Goal: Find specific page/section: Find specific page/section

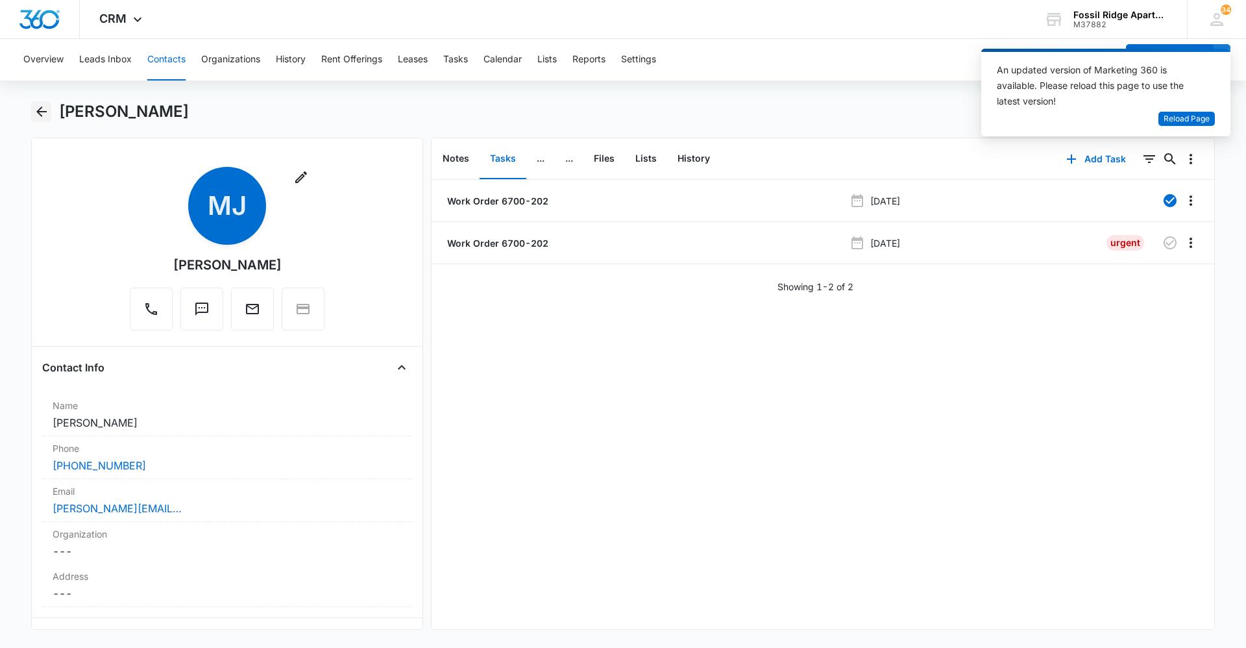
click at [40, 108] on icon "Back" at bounding box center [41, 111] width 10 height 10
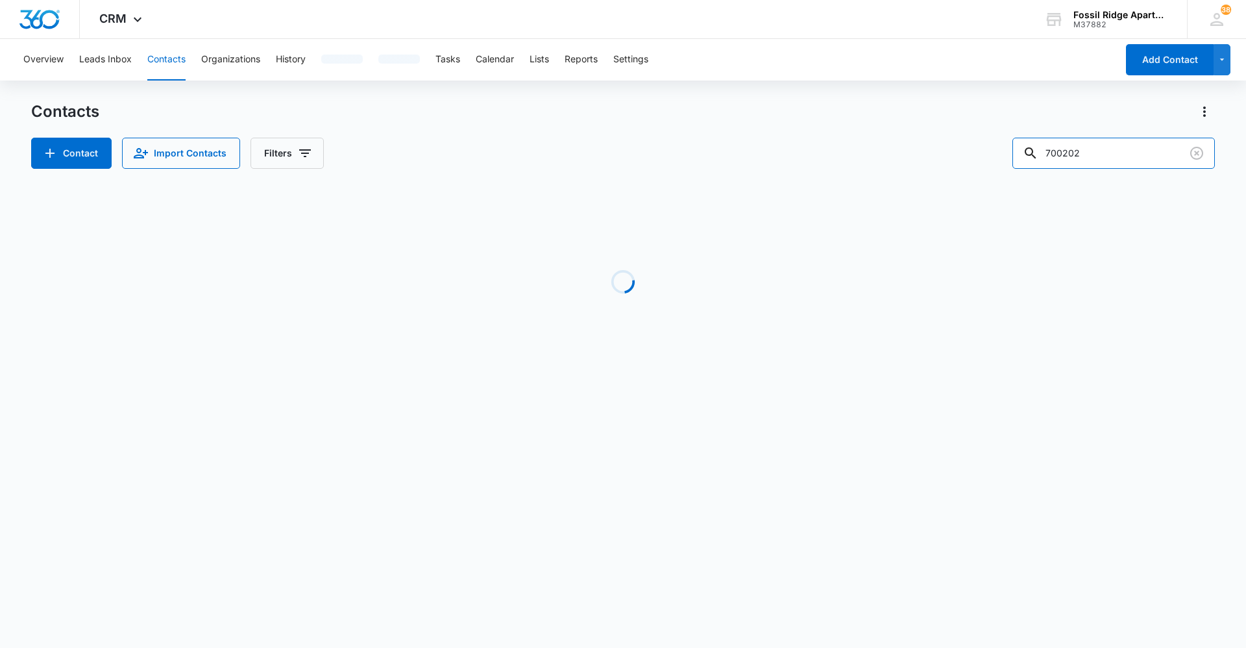
drag, startPoint x: 1109, startPoint y: 158, endPoint x: 970, endPoint y: 180, distance: 140.6
click at [970, 180] on div "Contacts Contact Import Contacts Filters 700202 Loading No Results" at bounding box center [622, 247] width 1183 height 293
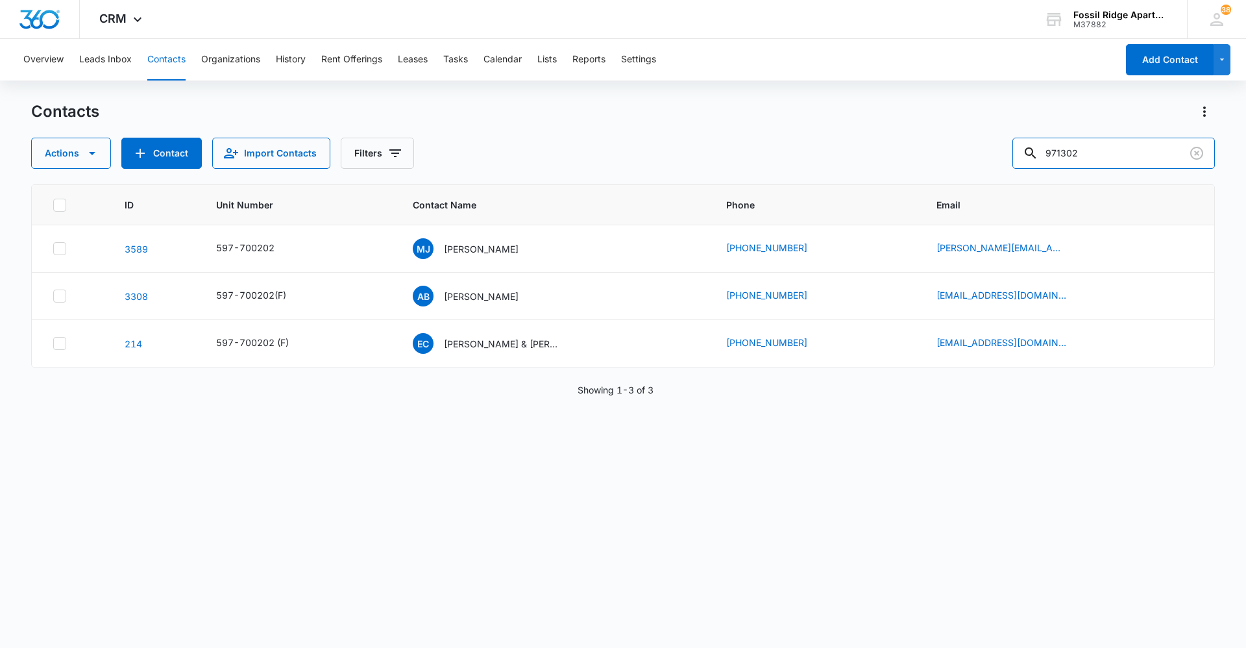
type input "971302"
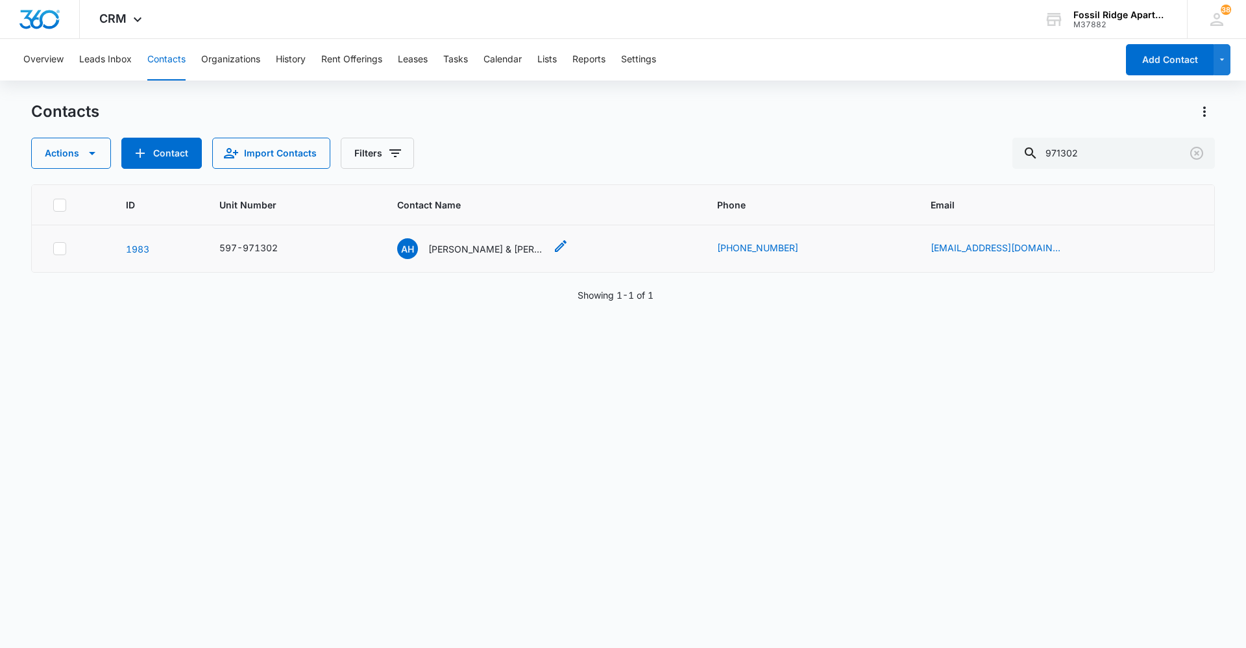
click at [492, 250] on p "Ashley Heath & Camden Wallraff" at bounding box center [486, 249] width 117 height 14
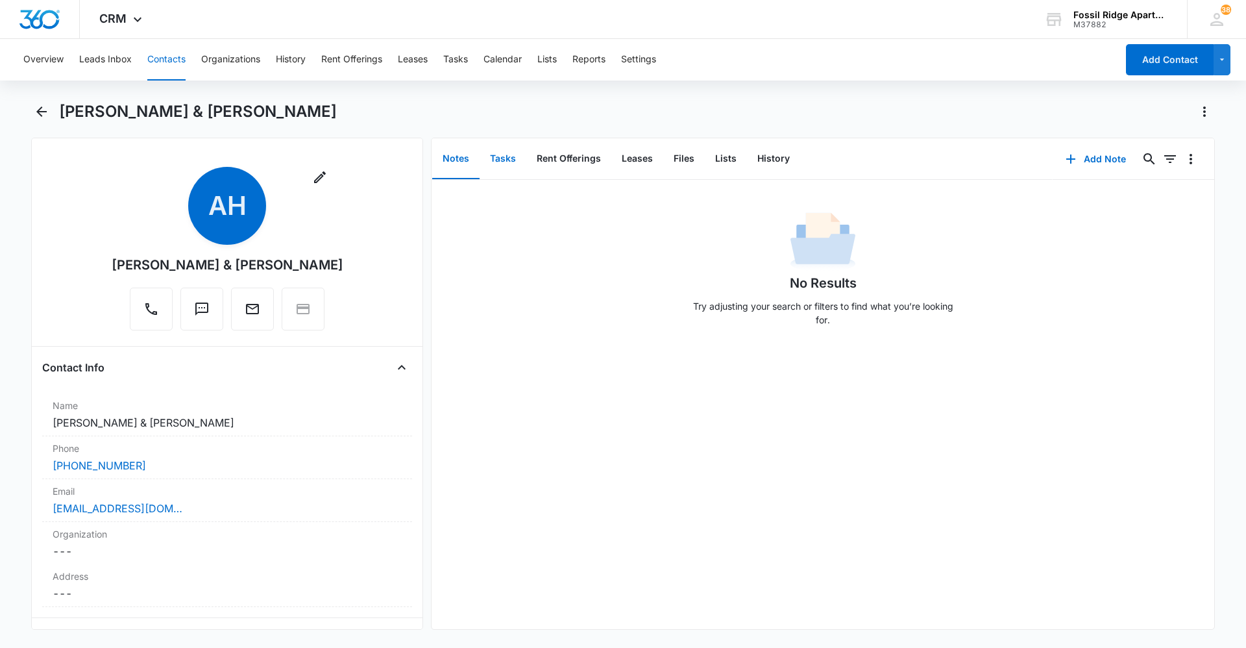
click at [502, 156] on button "Tasks" at bounding box center [502, 159] width 47 height 40
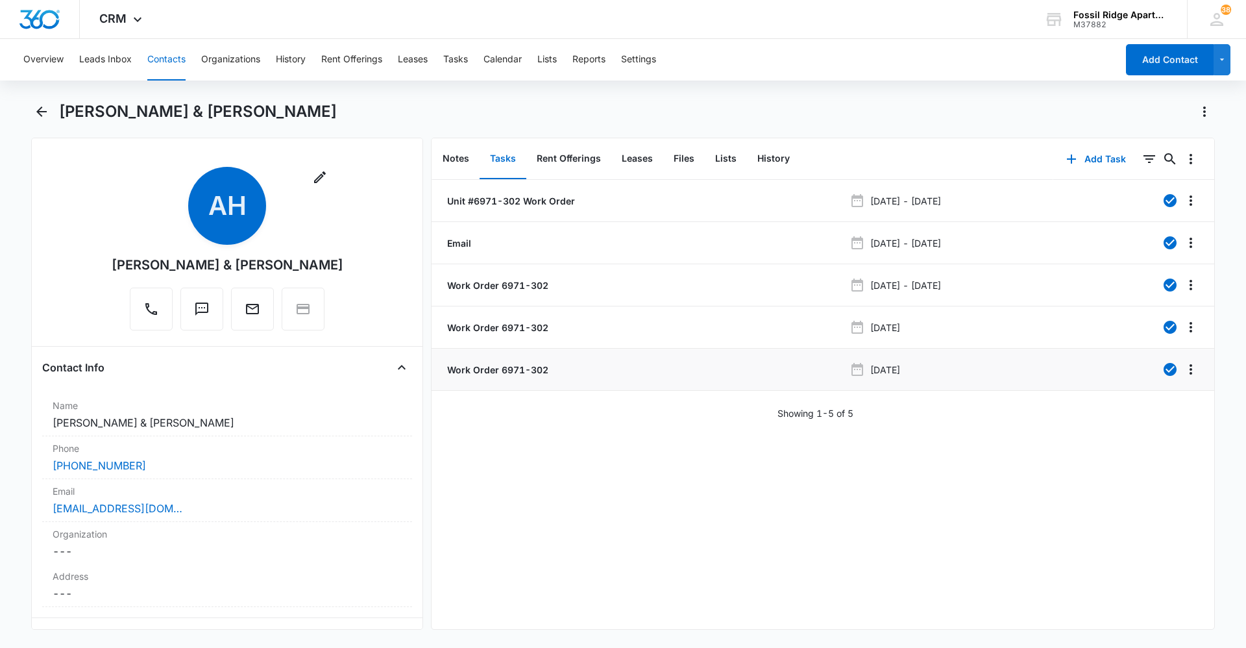
click at [479, 372] on p "Work Order 6971-302" at bounding box center [496, 370] width 104 height 14
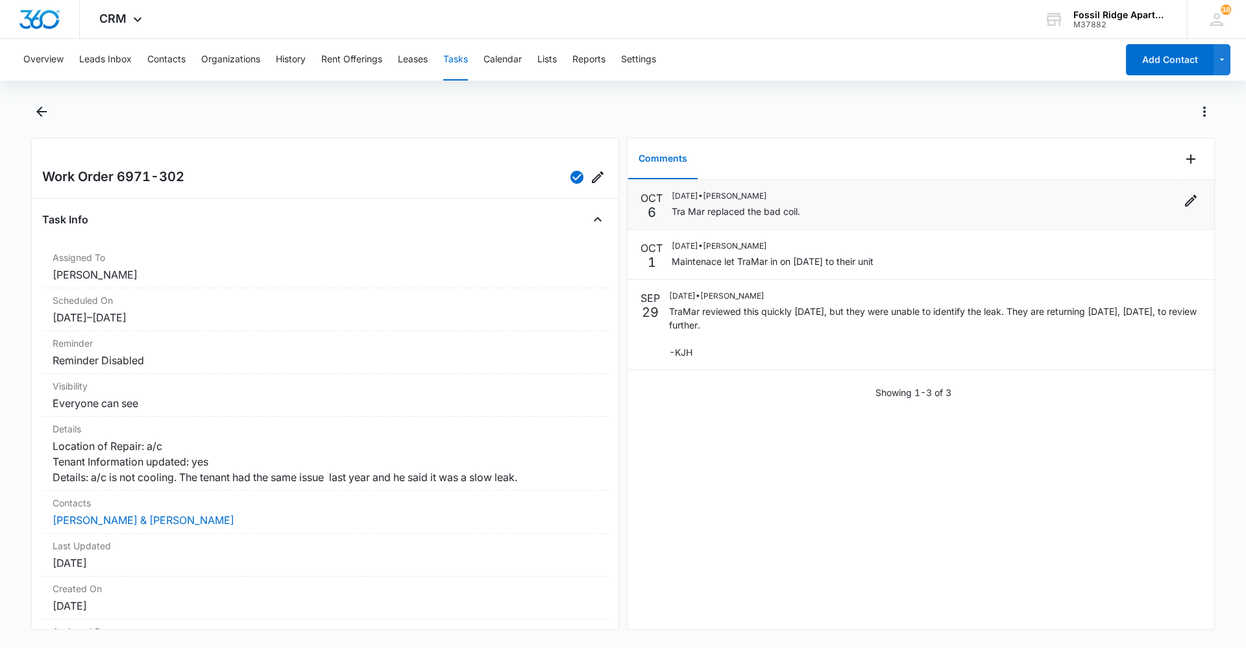
click at [727, 197] on p "10/06/2025 • Leotis Johnson" at bounding box center [736, 196] width 128 height 12
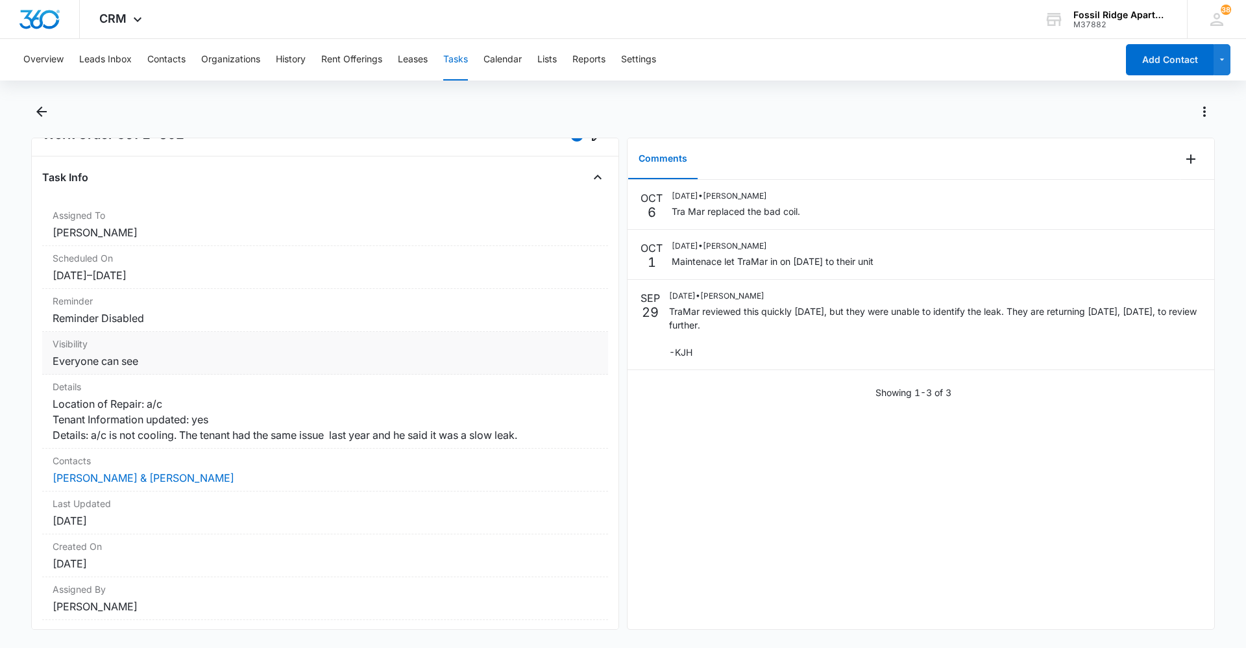
scroll to position [65, 0]
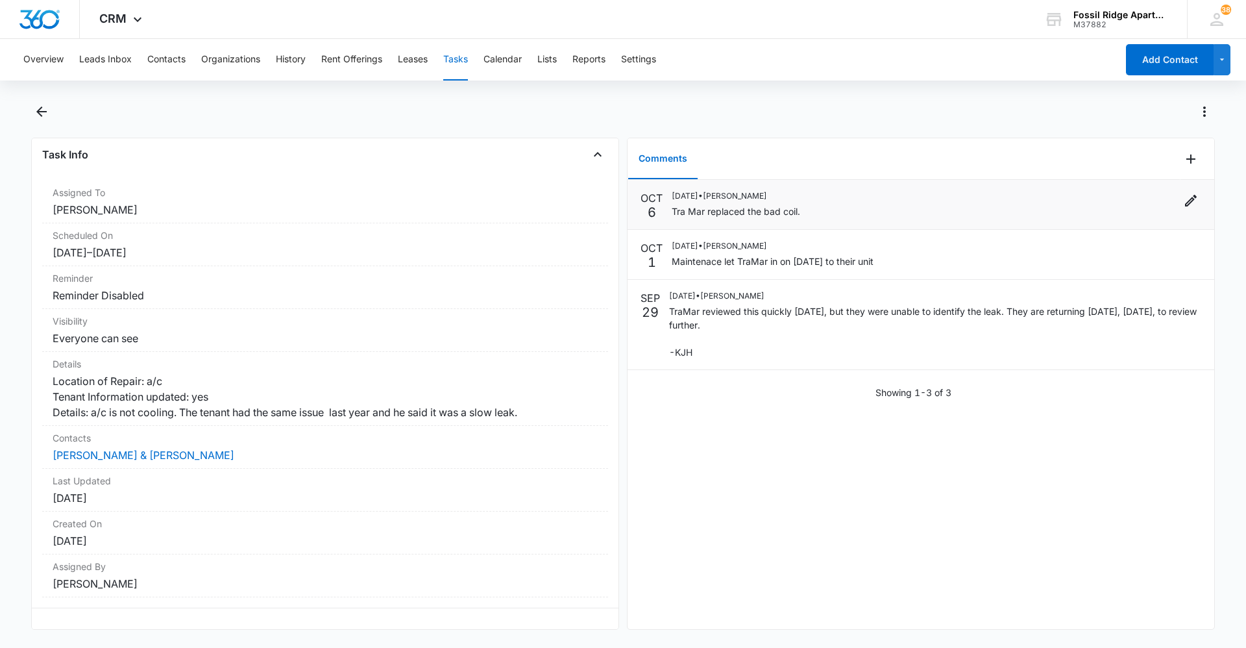
click at [767, 210] on p "Tra Mar replaced the bad coil." at bounding box center [736, 211] width 128 height 14
click at [802, 210] on div "10/06/2025 • Leotis Johnson Tra Mar replaced the bad coil." at bounding box center [936, 204] width 529 height 29
click at [731, 214] on p "Tra Mar replaced the bad coil." at bounding box center [736, 211] width 128 height 14
click at [733, 205] on p "Tra Mar replaced the bad coil." at bounding box center [736, 211] width 128 height 14
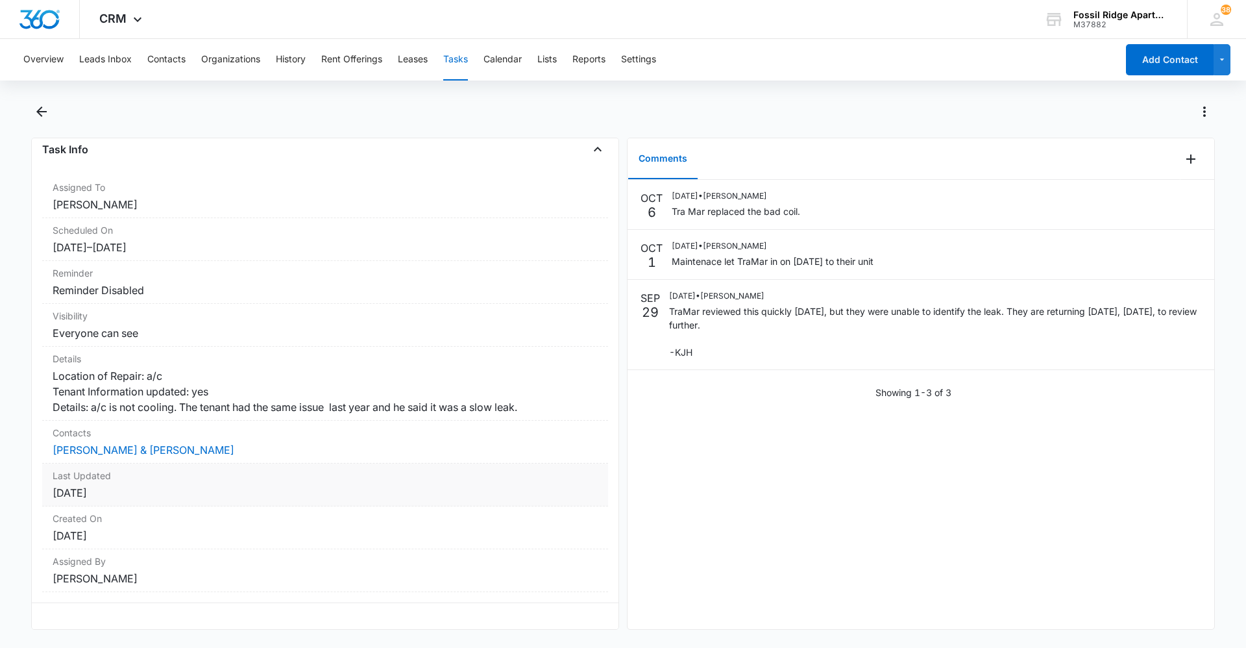
scroll to position [95, 0]
